Goal: Transaction & Acquisition: Purchase product/service

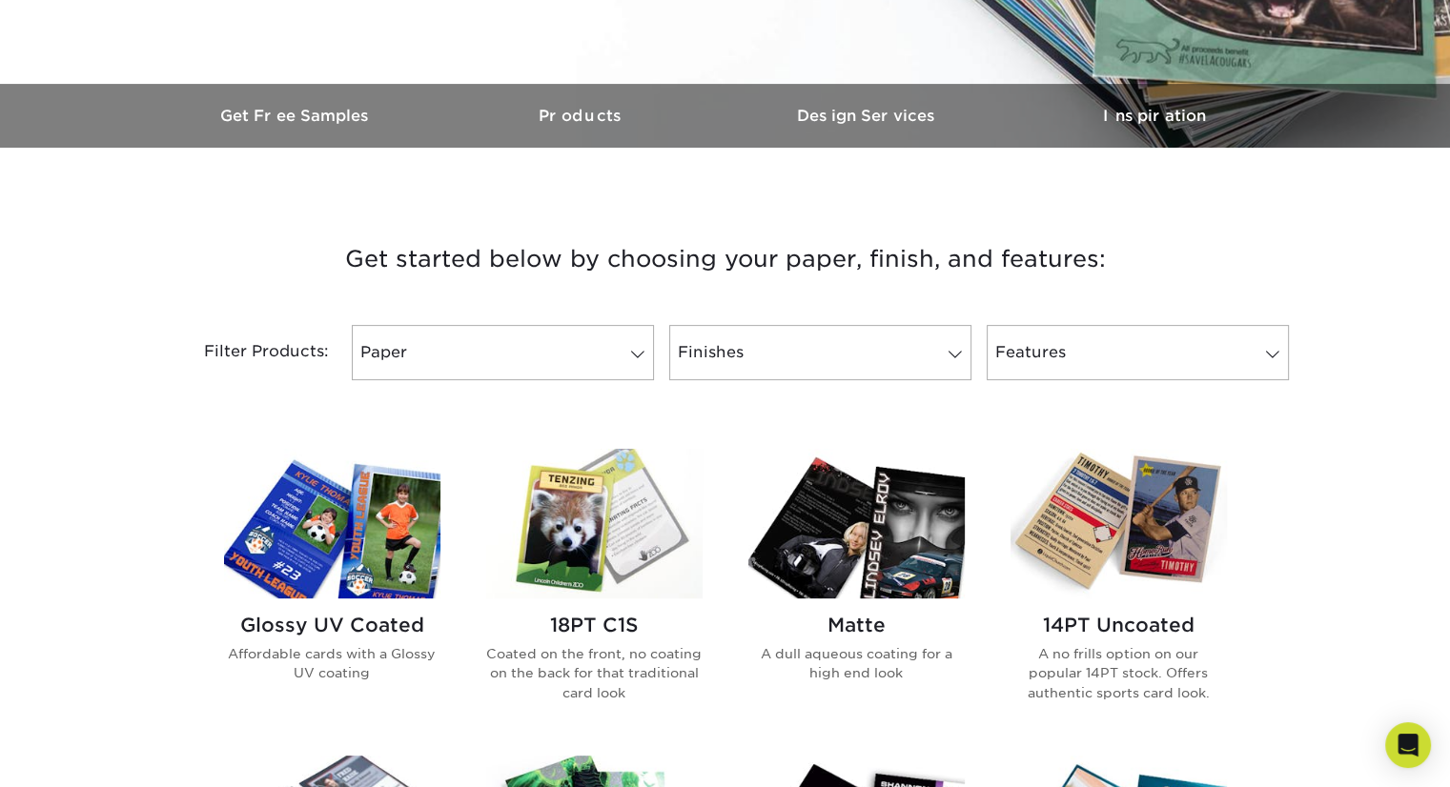
scroll to position [504, 0]
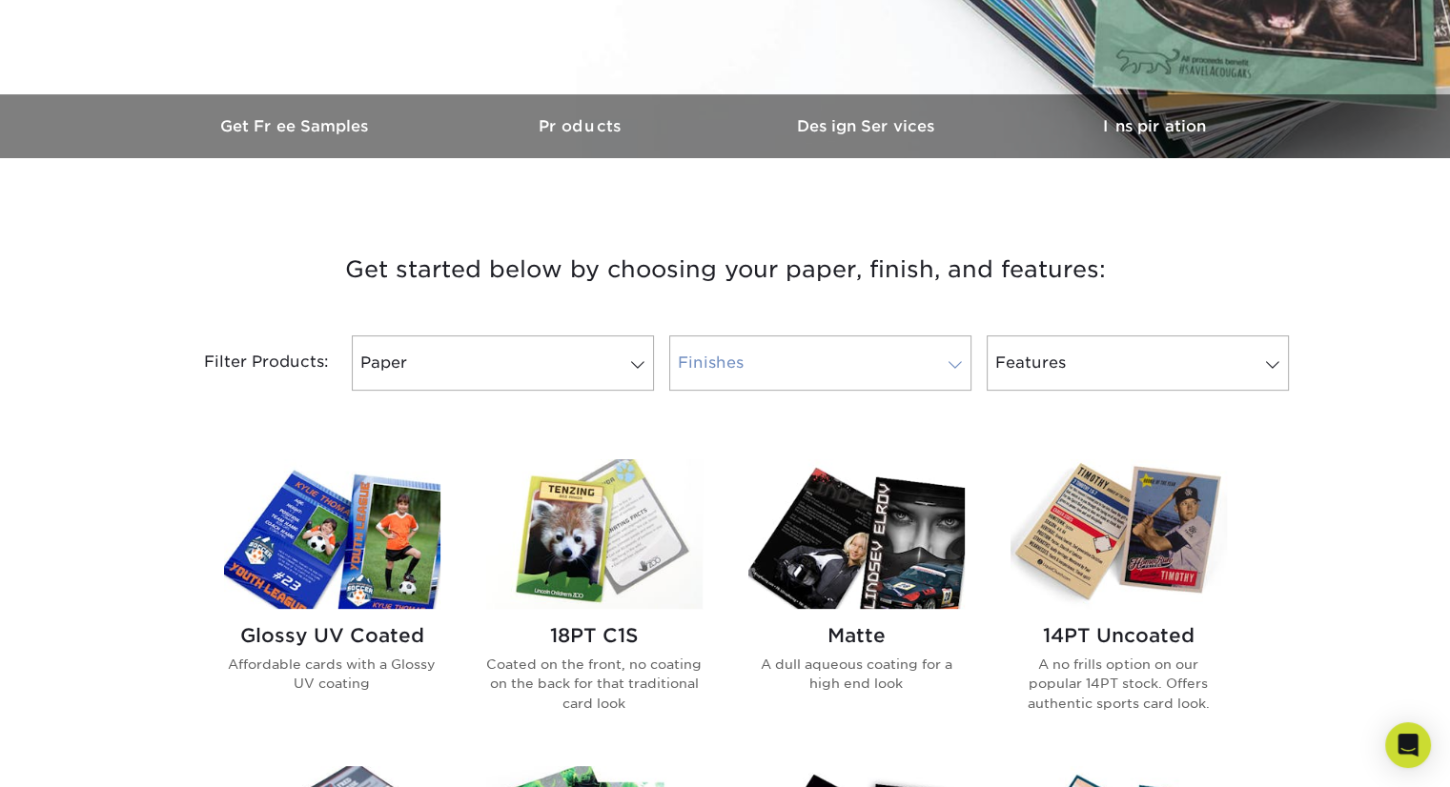
click at [954, 369] on span at bounding box center [955, 365] width 27 height 15
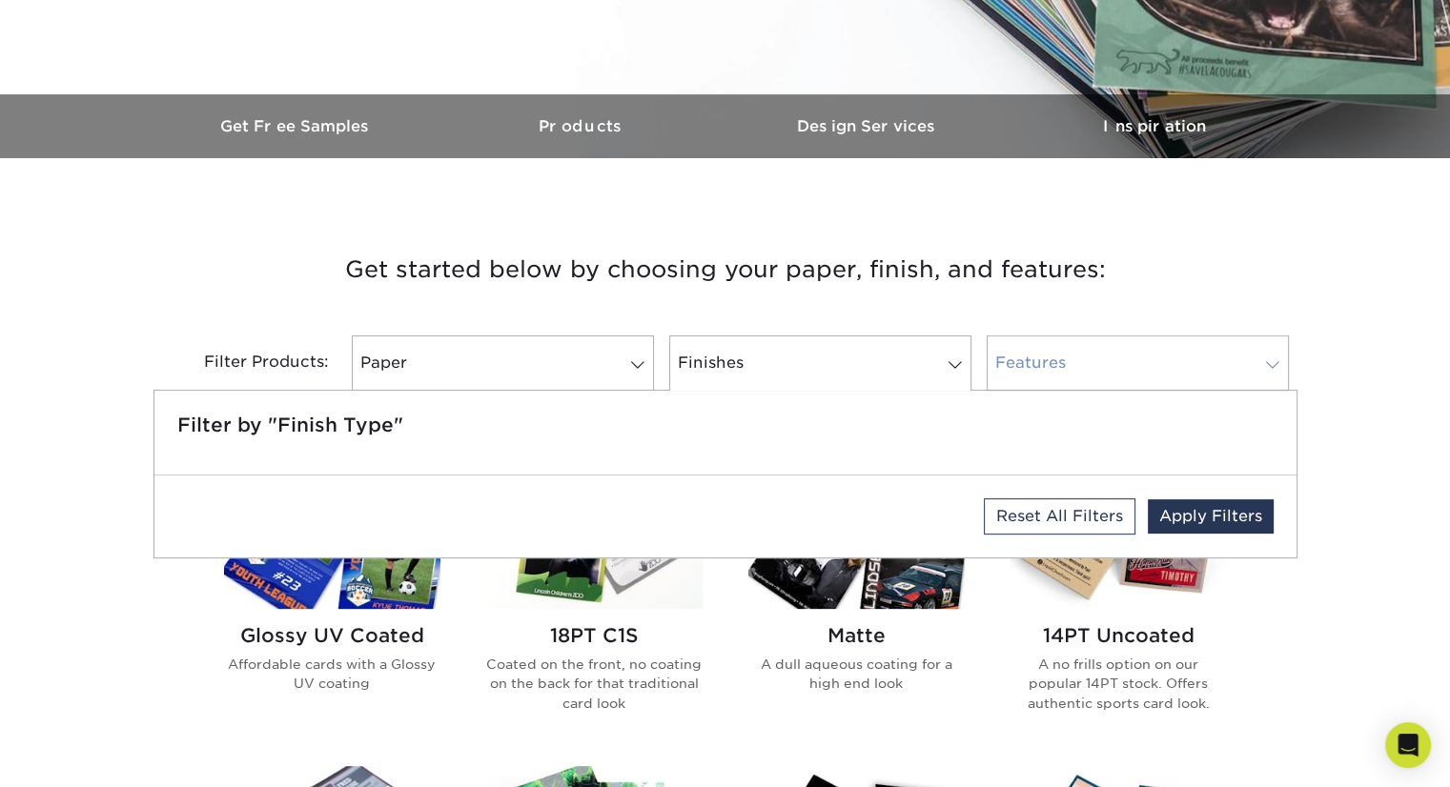
click at [1274, 358] on span at bounding box center [1272, 365] width 27 height 15
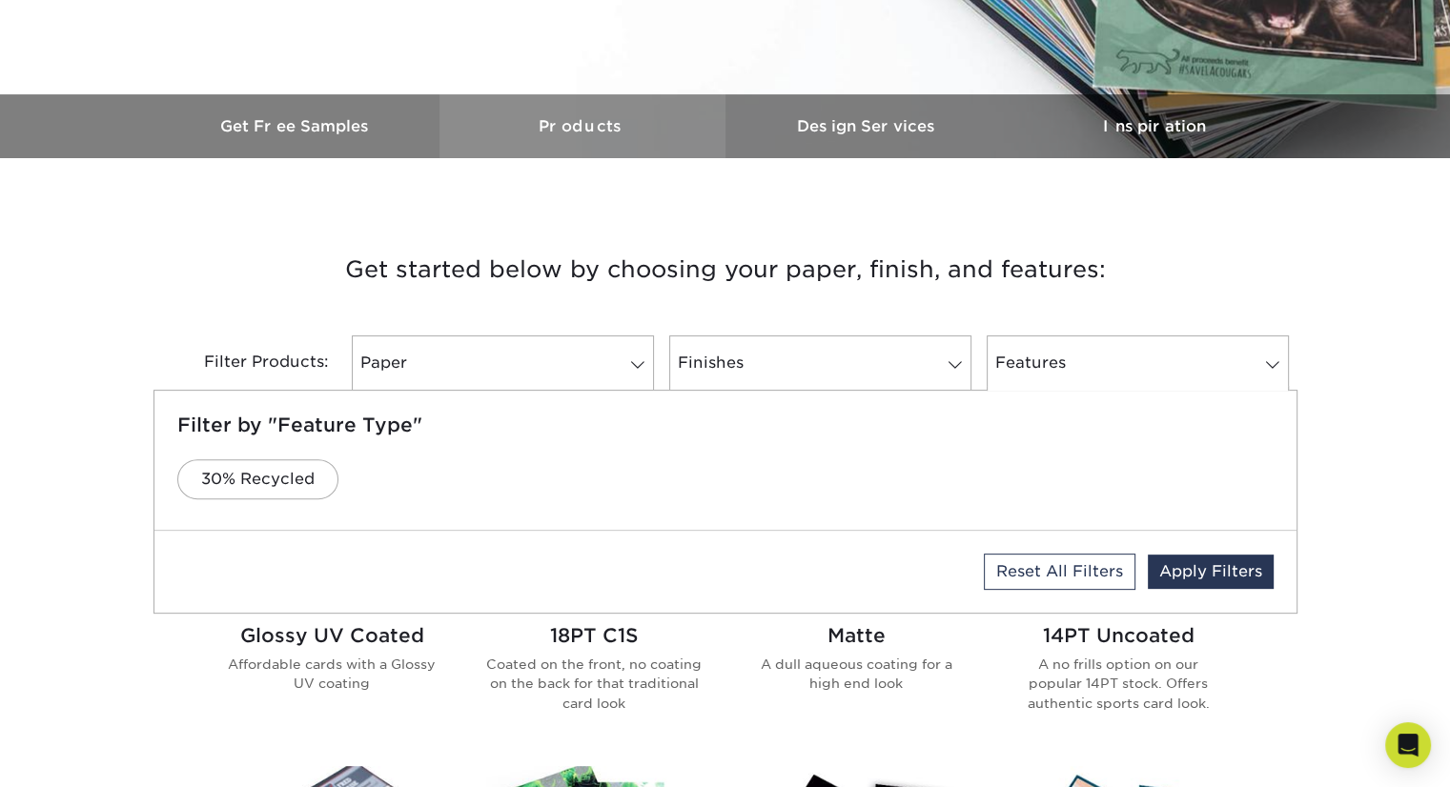
click at [562, 124] on h3 "Products" at bounding box center [583, 126] width 286 height 18
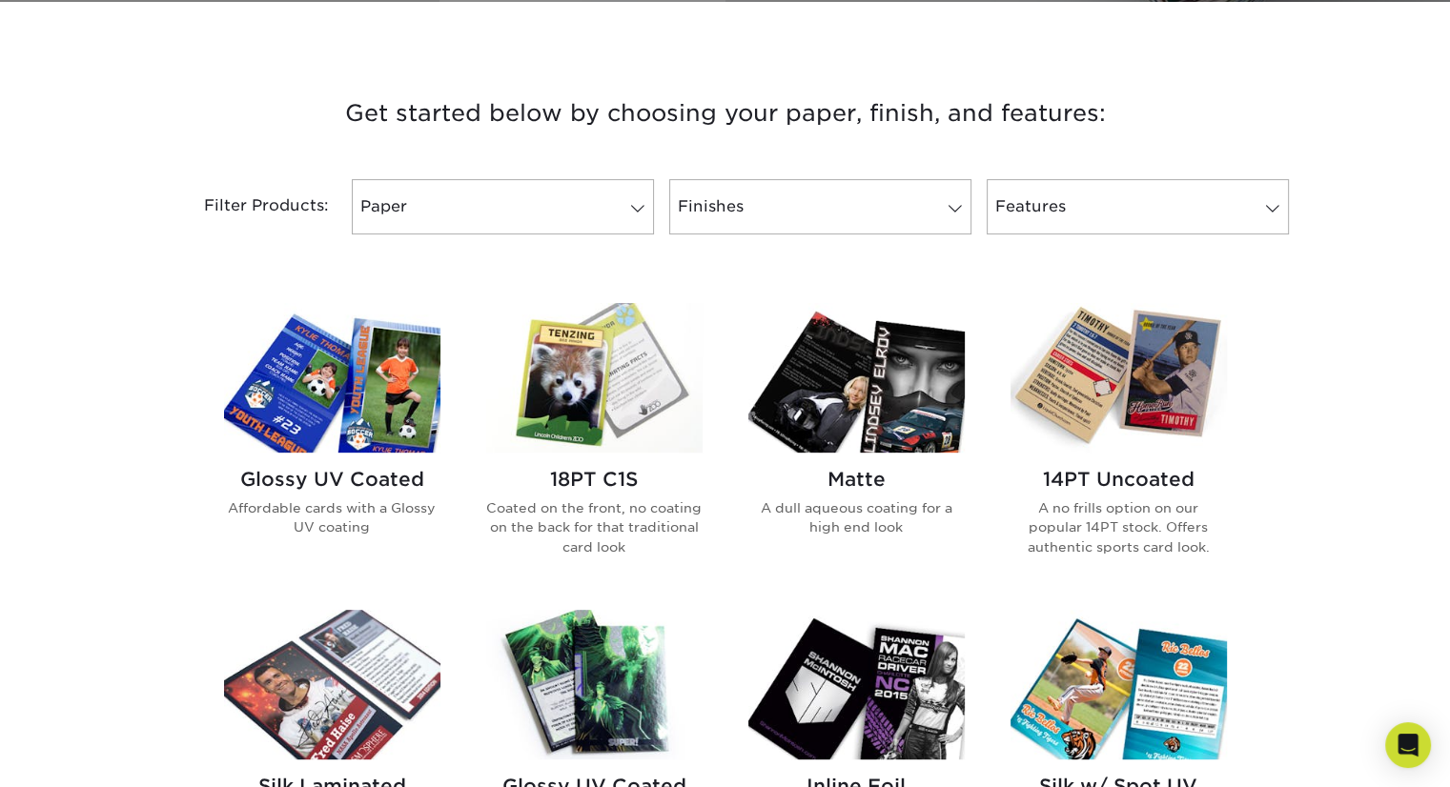
scroll to position [663, 0]
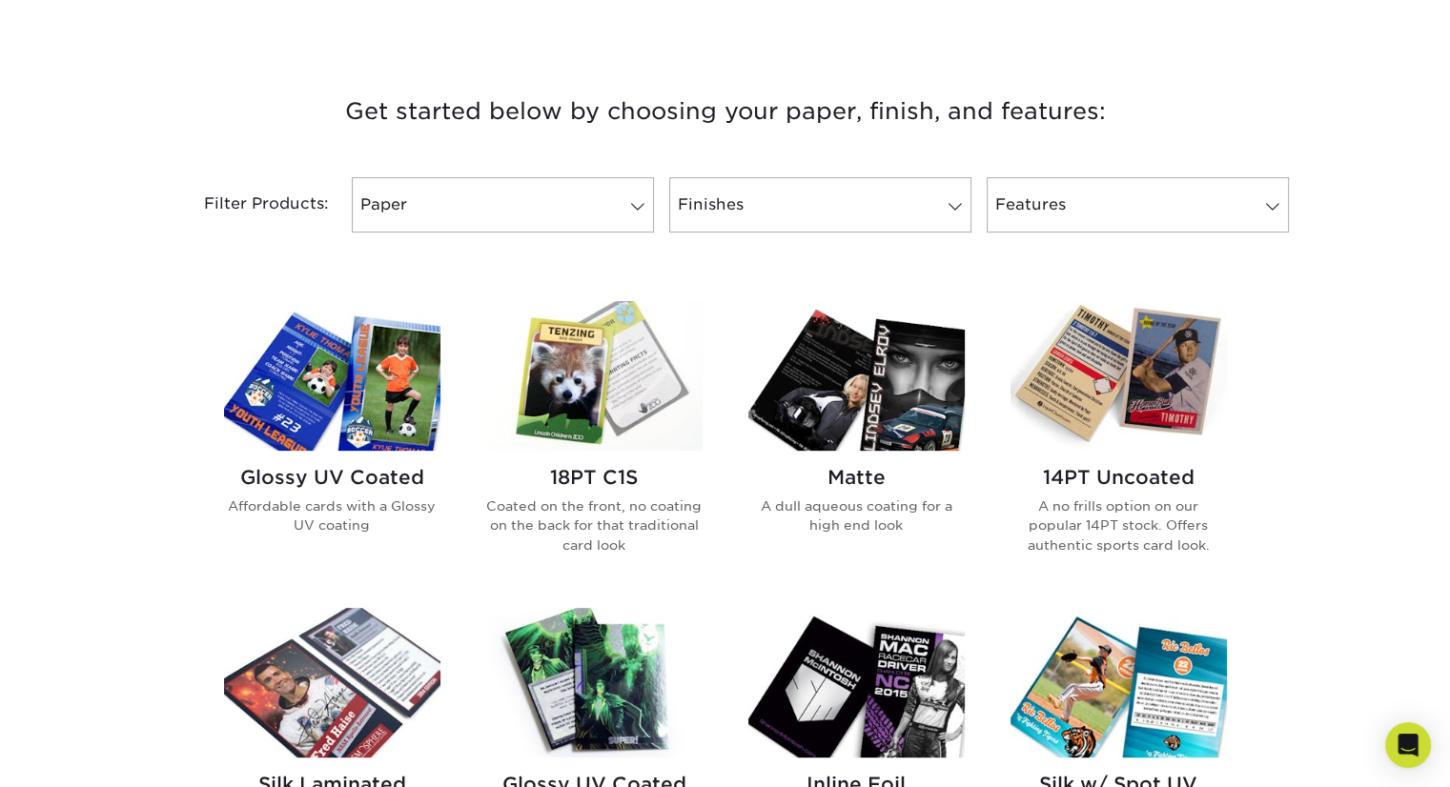
drag, startPoint x: 1448, startPoint y: 298, endPoint x: 1463, endPoint y: 185, distance: 114.5
click at [1376, 150] on div "Get started below by choosing your paper, finish, and features: Filtered Matche…" at bounding box center [725, 757] width 1450 height 1422
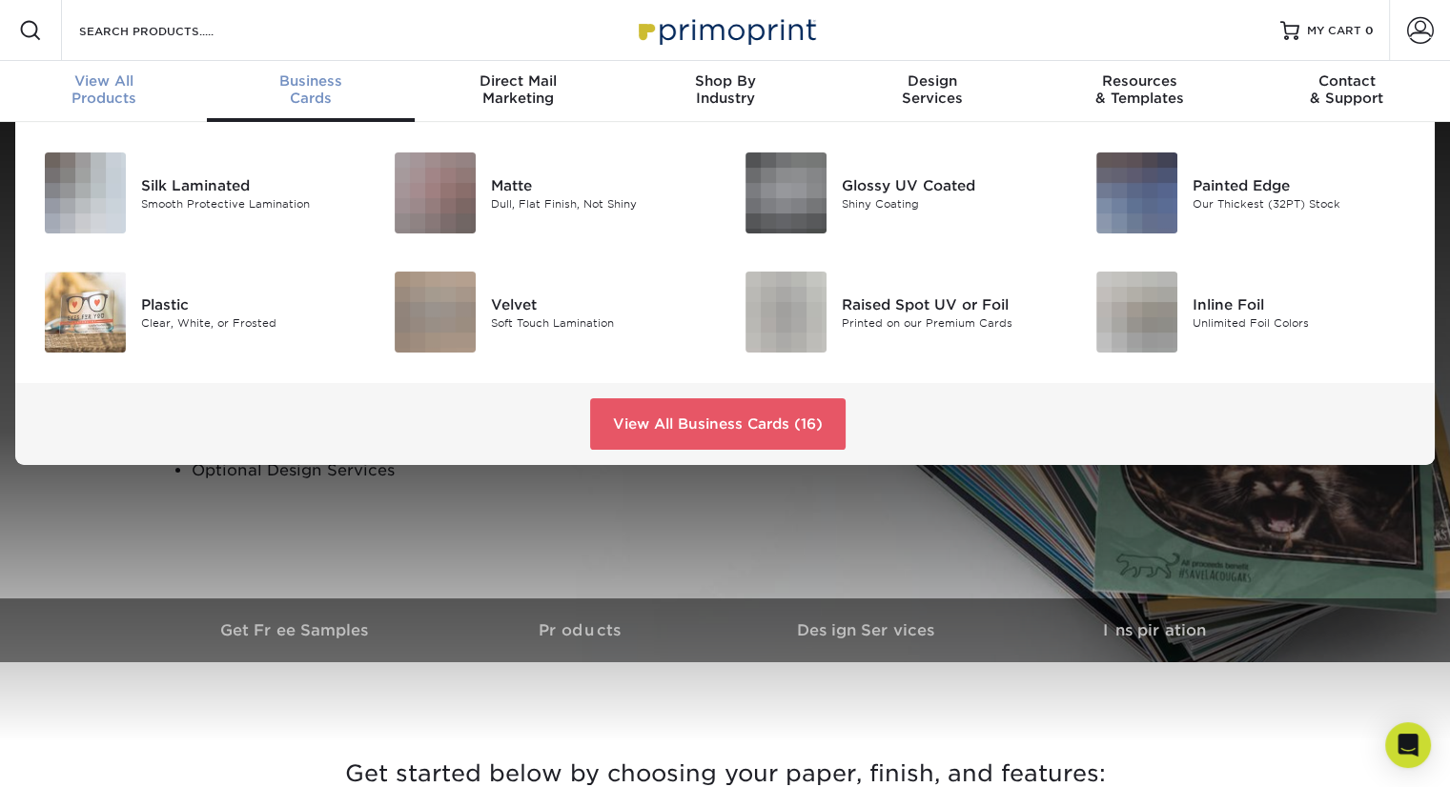
scroll to position [1, 0]
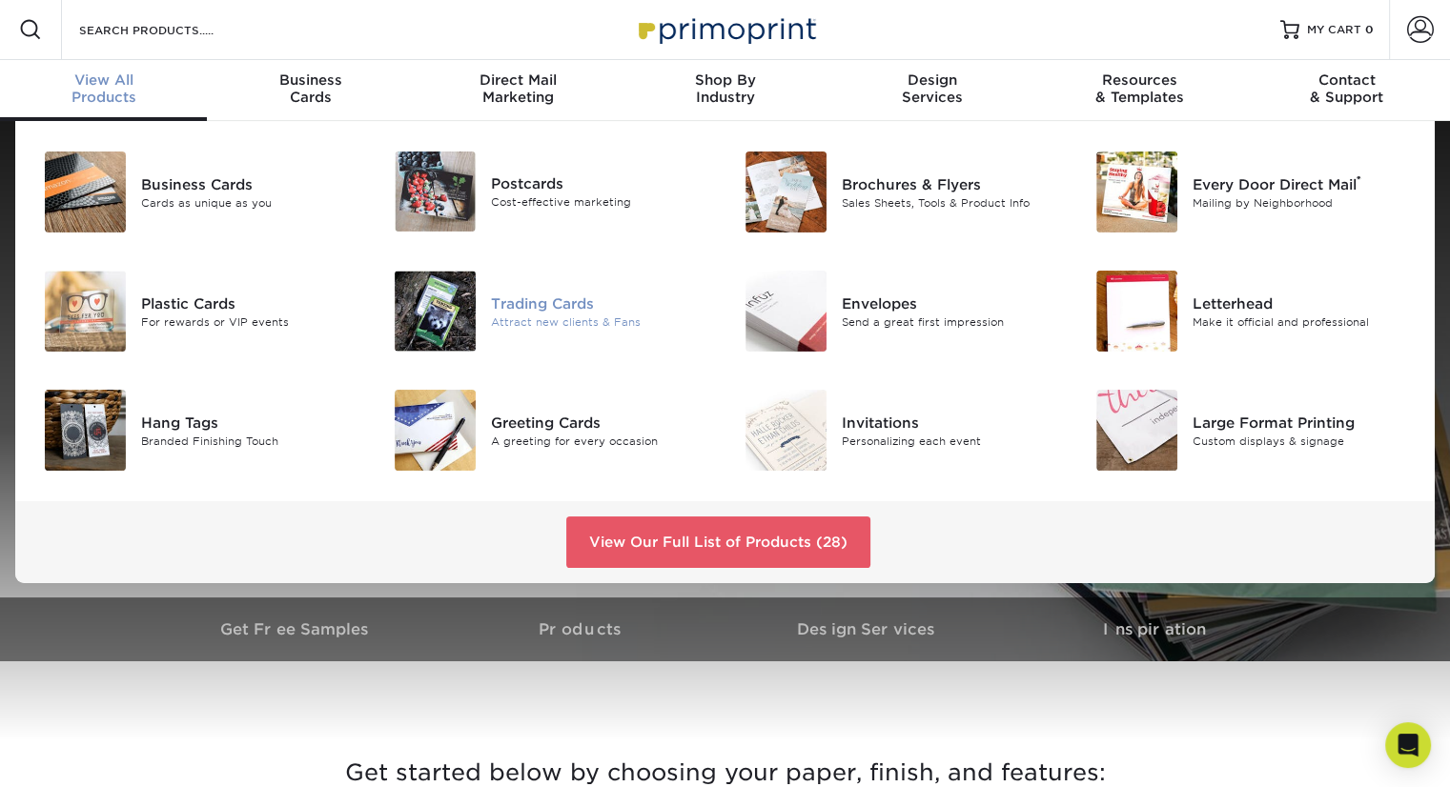
click at [524, 305] on div "Trading Cards" at bounding box center [600, 303] width 219 height 21
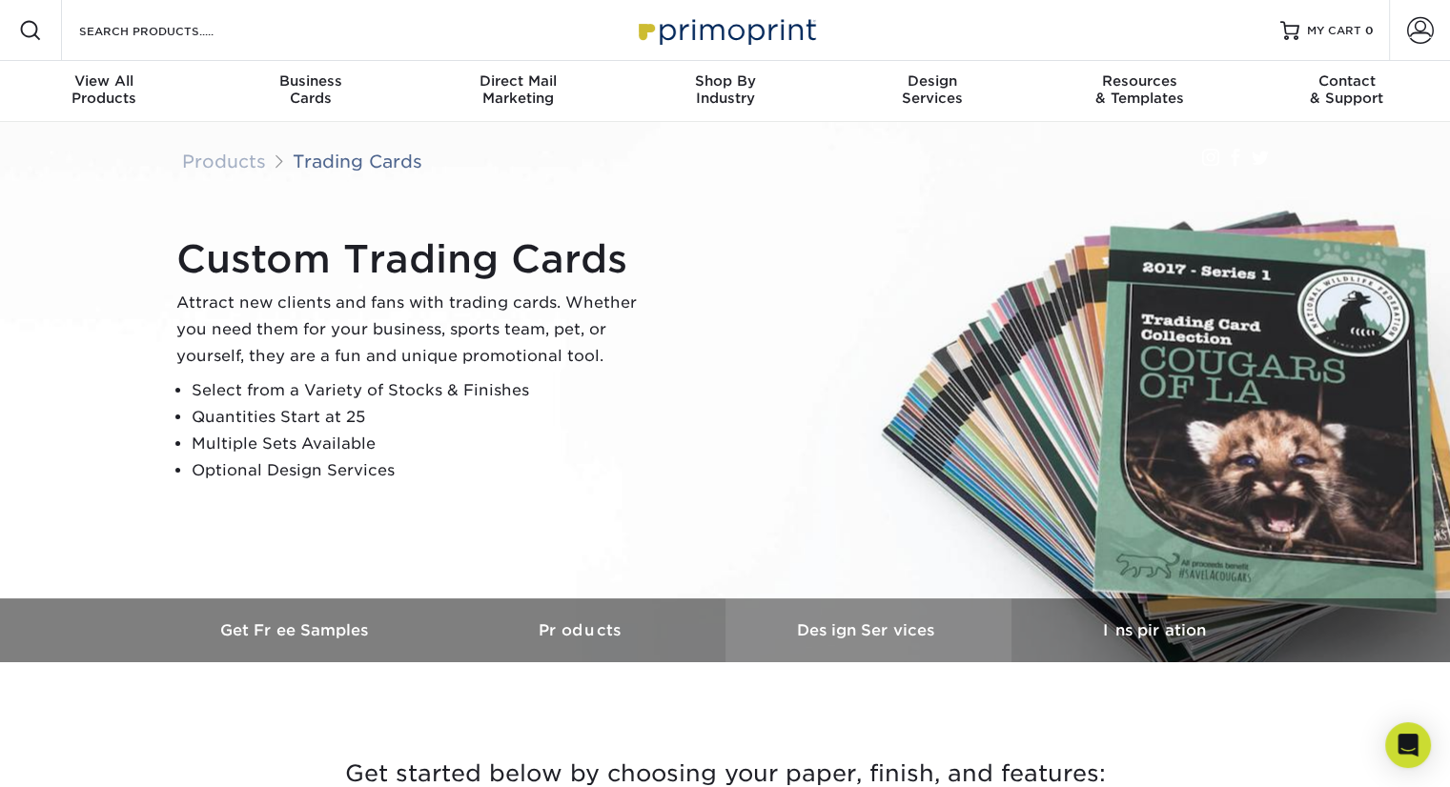
click at [856, 629] on h3 "Design Services" at bounding box center [869, 631] width 286 height 18
